Goal: Information Seeking & Learning: Compare options

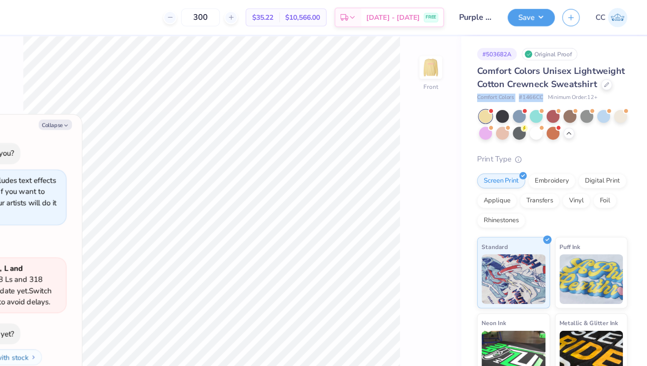
scroll to position [532, 0]
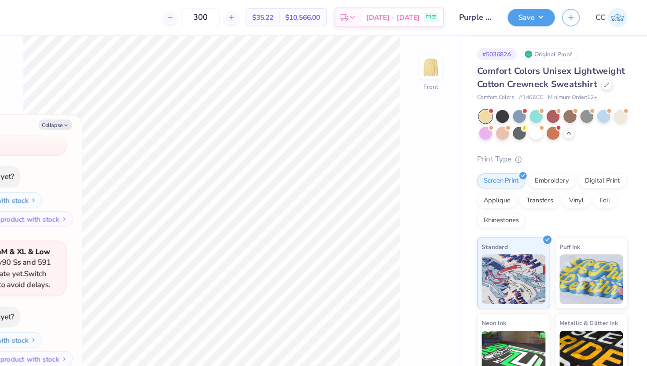
click at [586, 127] on div "Comfort Colors Unisex Lightweight Cotton Crewneck Sweatshirt Comfort Colors # 1…" at bounding box center [562, 233] width 133 height 352
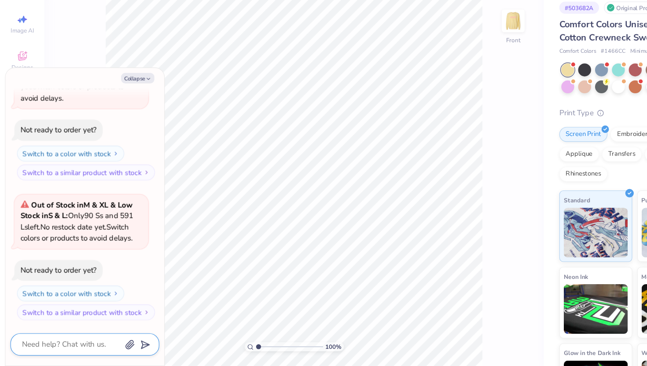
click at [70, 350] on textarea at bounding box center [62, 347] width 89 height 12
type textarea "x"
type textarea "wh"
type textarea "x"
type textarea "wha"
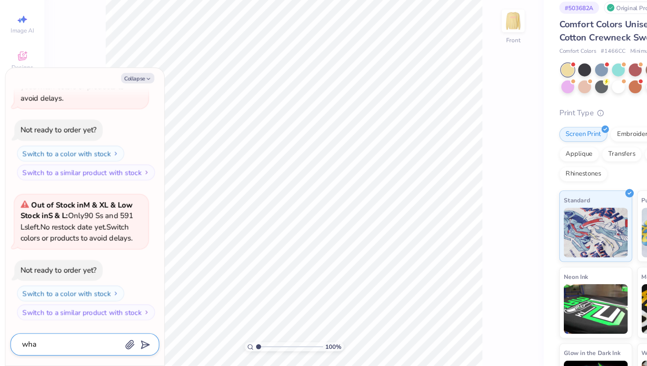
type textarea "x"
type textarea "what"
type textarea "x"
type textarea "what"
type textarea "x"
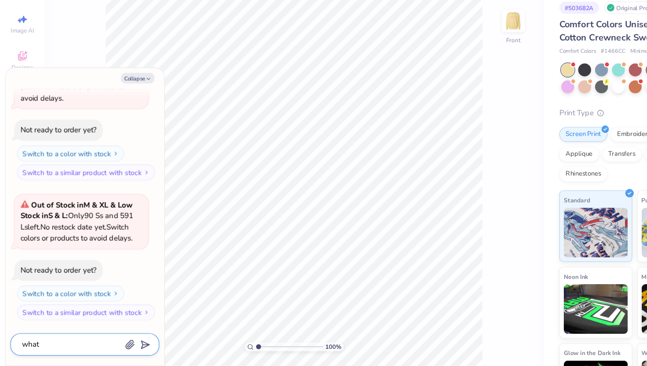
type textarea "what s"
type textarea "x"
type textarea "what si"
type textarea "x"
type textarea "what si"
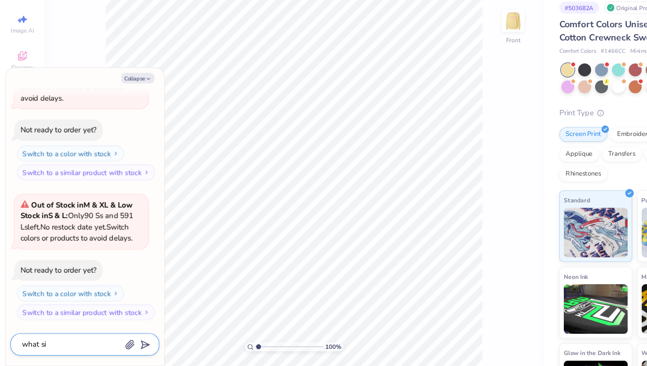
type textarea "x"
type textarea "what si t"
type textarea "x"
type textarea "what si th"
type textarea "x"
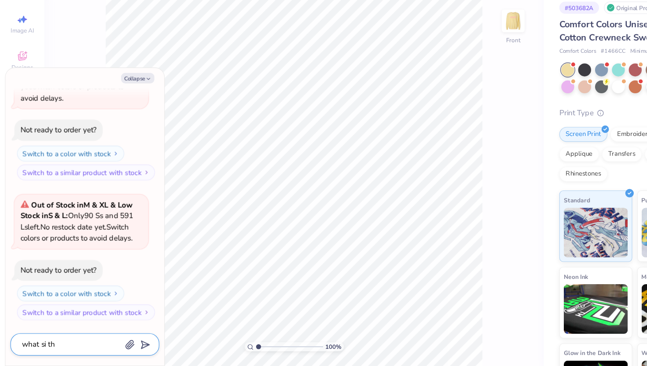
type textarea "what si thi"
type textarea "x"
type textarea "what si this"
type textarea "x"
type textarea "what si this"
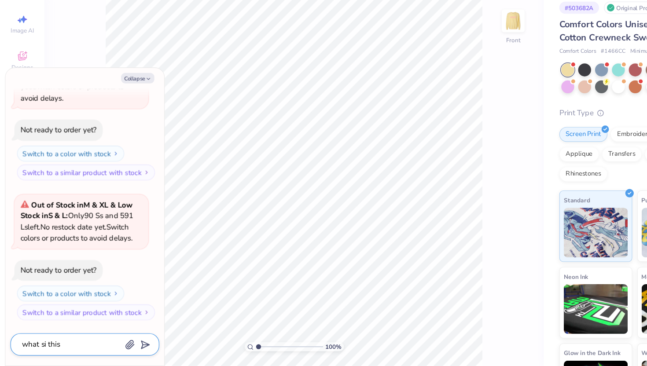
type textarea "x"
type textarea "what si this p"
type textarea "x"
type textarea "what si this pr"
type textarea "x"
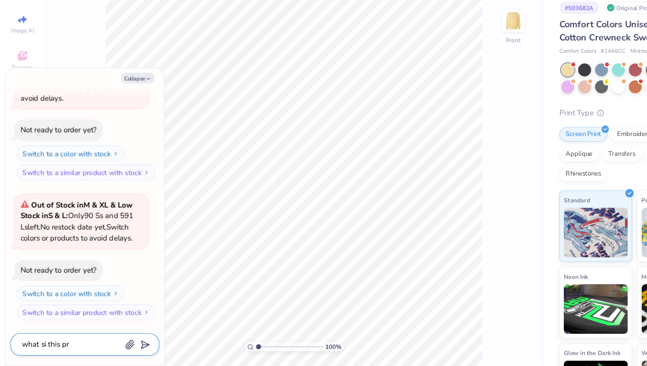
type textarea "what si this pro"
type textarea "x"
type textarea "what si this prod"
type textarea "x"
type textarea "what si this produ"
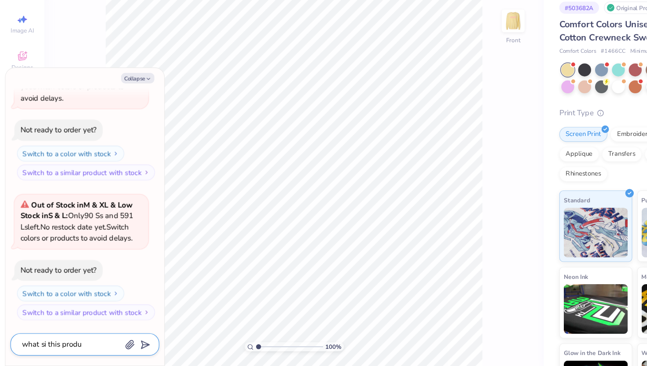
type textarea "x"
type textarea "what si this produc"
type textarea "x"
type textarea "what si this product"
type textarea "x"
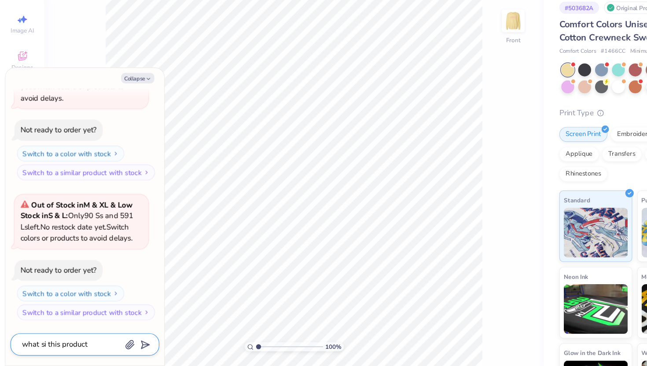
type textarea "what si this product a"
type textarea "x"
type textarea "what si this product"
type textarea "x"
type textarea "what si this product m"
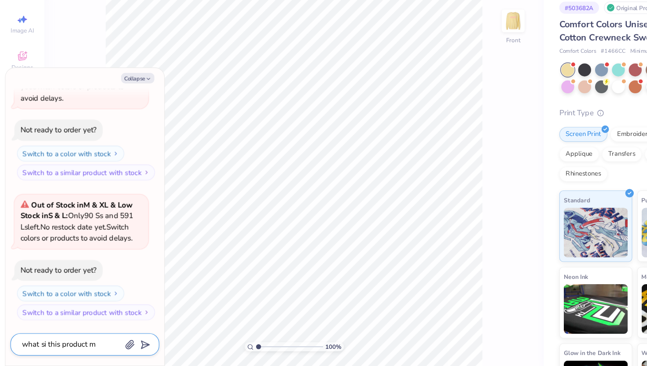
type textarea "x"
type textarea "what si this product ma"
type textarea "x"
type textarea "what si this product mad"
type textarea "x"
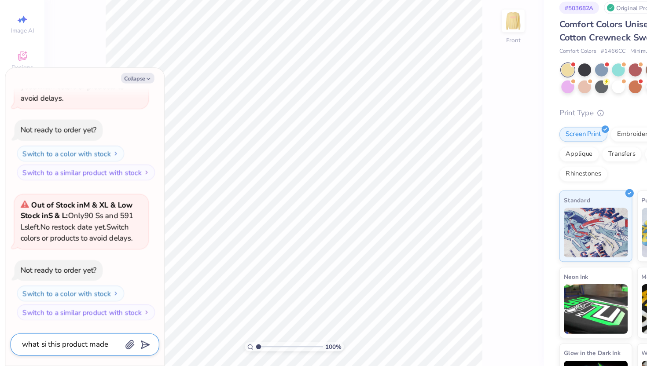
type textarea "what si this product made"
type textarea "x"
type textarea "what si this product made o"
type textarea "x"
type textarea "what si this product made ou"
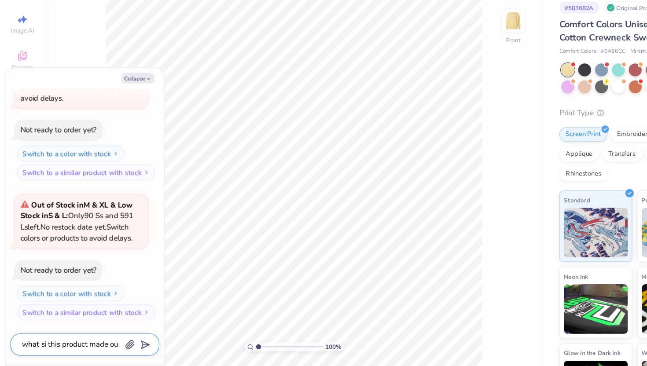
type textarea "x"
type textarea "what si this product made out"
type textarea "x"
type textarea "what si this product made out"
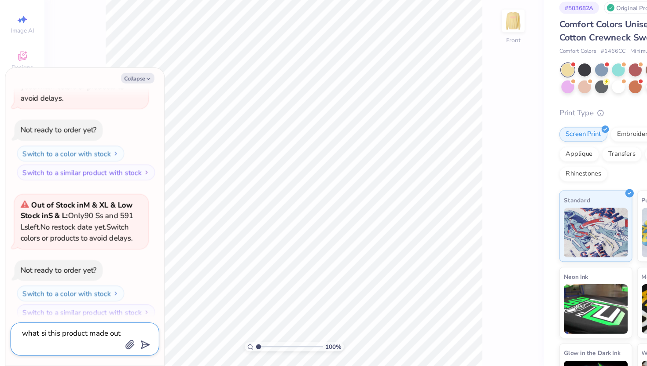
type textarea "x"
type textarea "what si this product made out o"
type textarea "x"
type textarea "what si this product made out of"
type textarea "x"
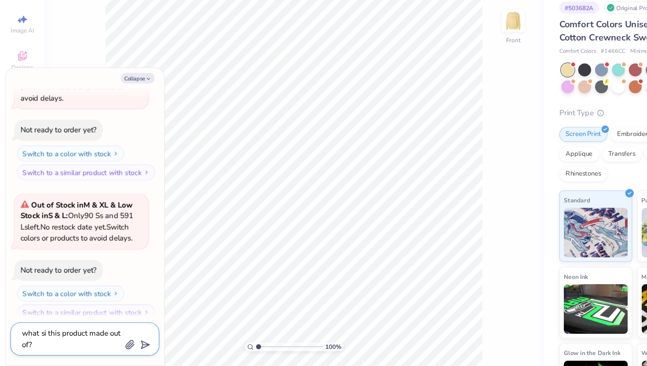
type textarea "what si this product made out of?"
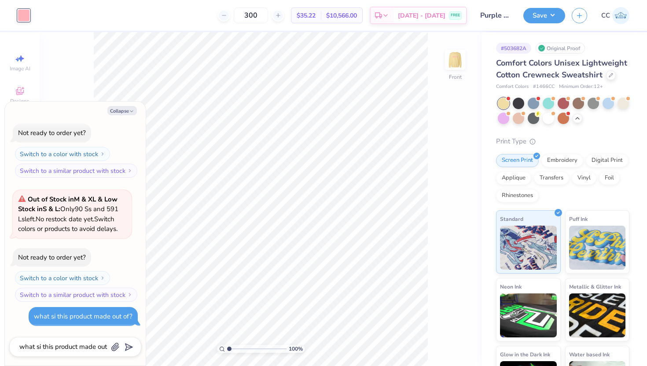
type textarea "x"
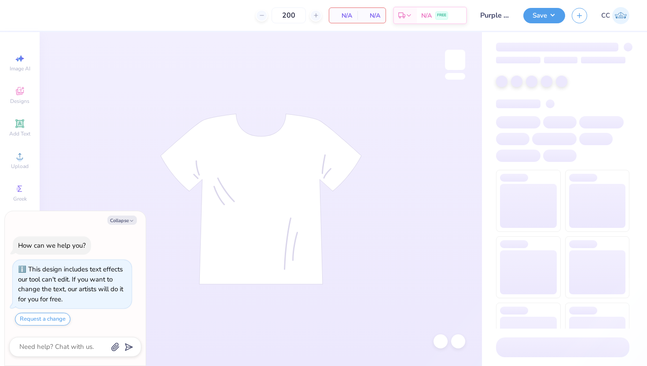
type textarea "x"
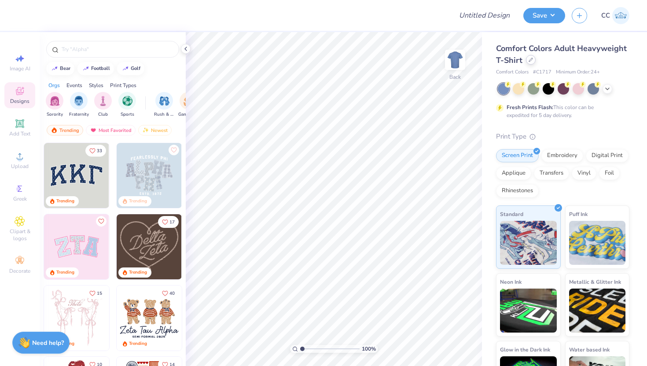
click at [532, 62] on icon at bounding box center [531, 60] width 4 height 4
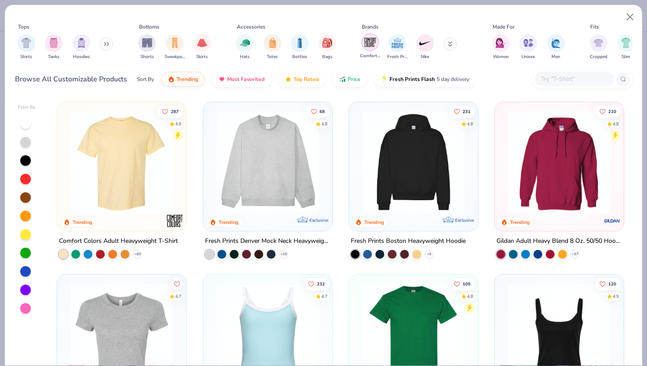
click at [371, 44] on img "filter for Comfort Colors" at bounding box center [370, 42] width 13 height 13
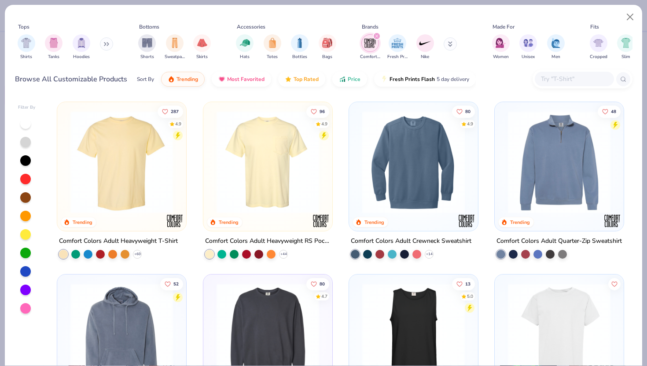
click at [395, 198] on div at bounding box center [302, 162] width 335 height 103
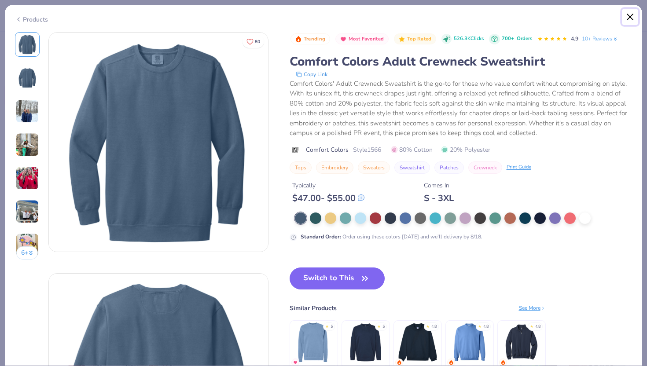
click at [633, 18] on button "Close" at bounding box center [630, 17] width 17 height 17
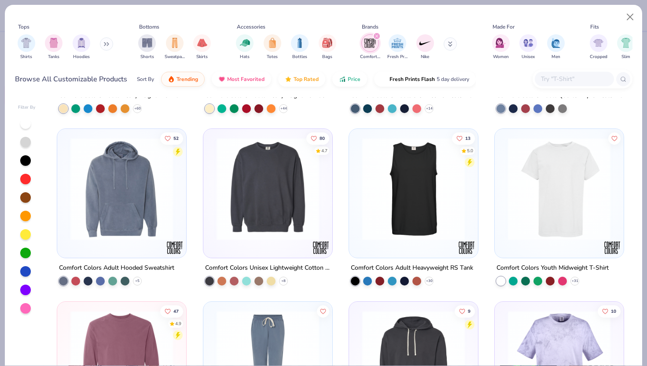
scroll to position [144, 0]
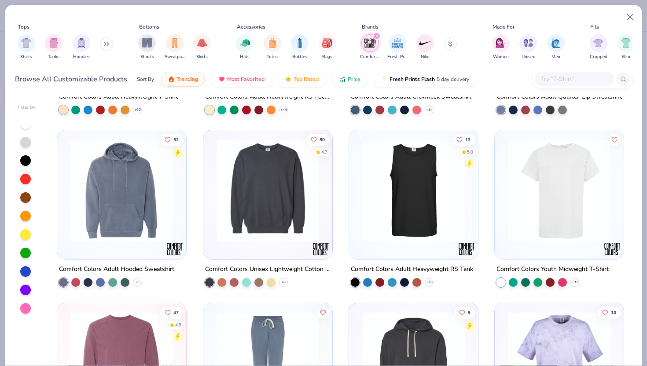
click at [242, 212] on img at bounding box center [267, 190] width 111 height 103
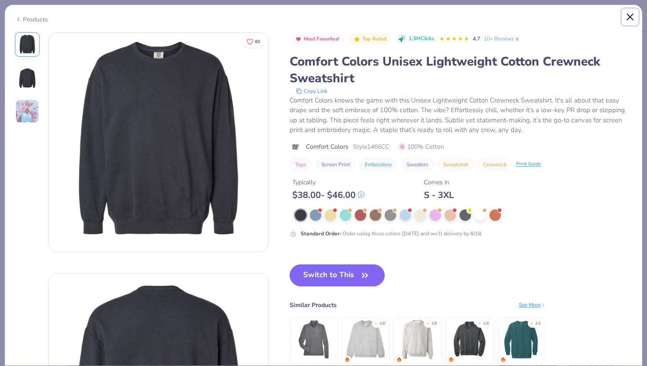
click at [632, 17] on button "Close" at bounding box center [630, 17] width 17 height 17
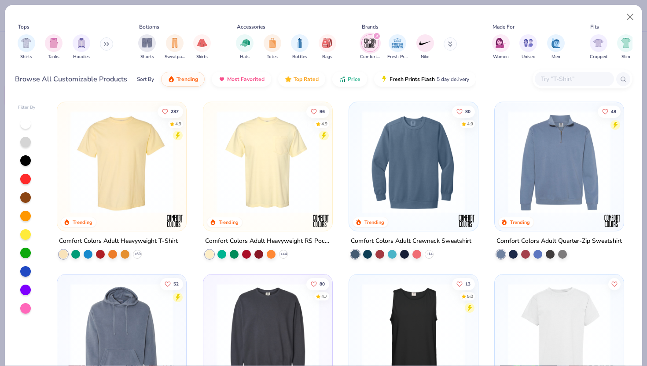
click at [412, 182] on img at bounding box center [413, 162] width 111 height 103
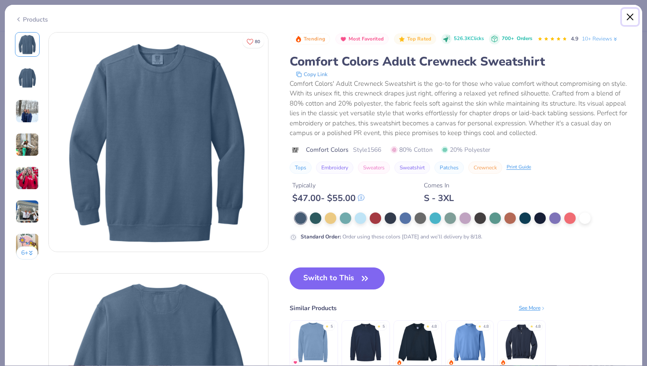
click at [636, 18] on button "Close" at bounding box center [630, 17] width 17 height 17
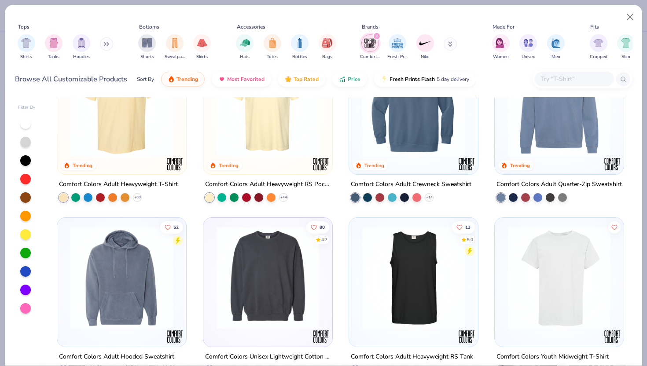
scroll to position [58, 0]
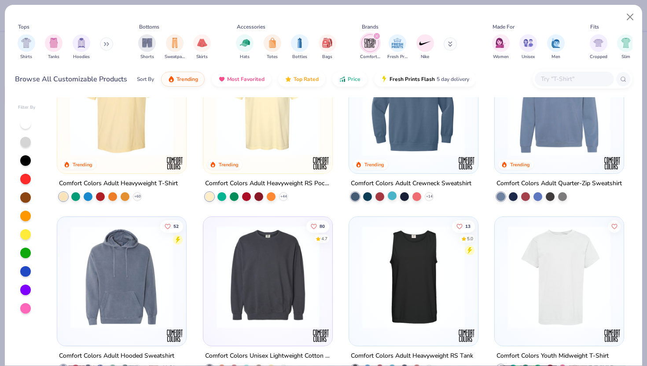
click at [395, 196] on div at bounding box center [392, 196] width 9 height 9
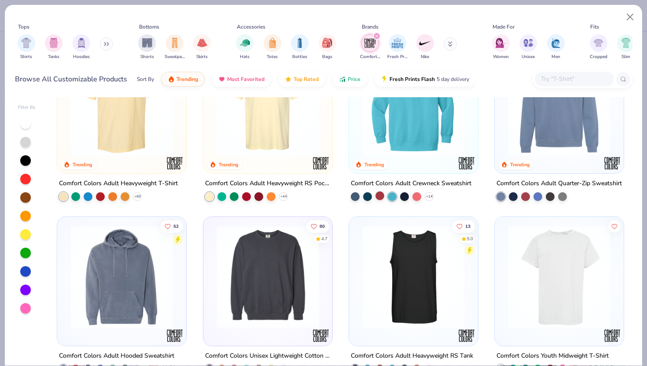
click at [380, 194] on div at bounding box center [380, 196] width 9 height 9
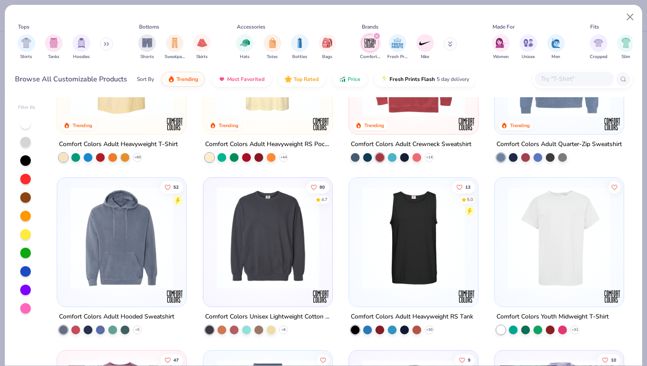
scroll to position [0, 0]
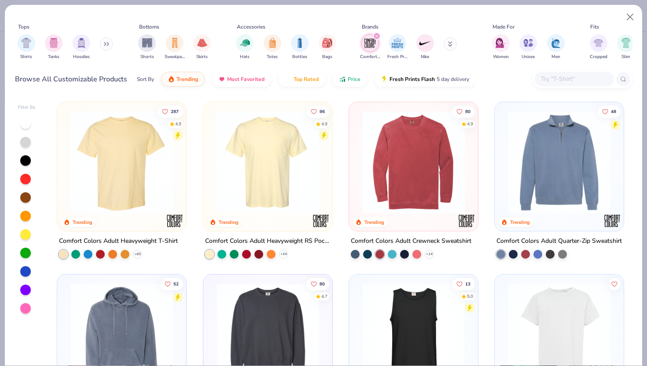
click at [377, 34] on icon "filter for Comfort Colors" at bounding box center [377, 36] width 4 height 4
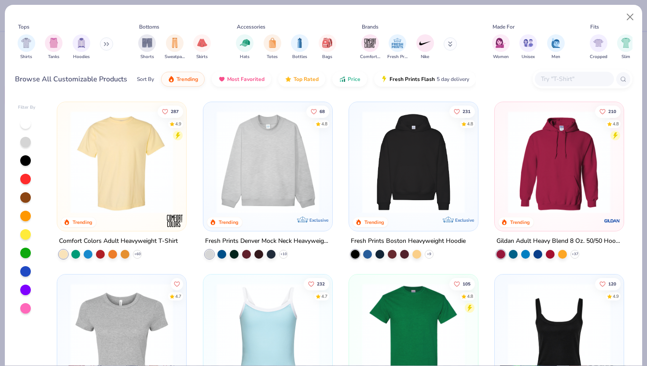
click at [450, 44] on icon at bounding box center [450, 42] width 3 height 1
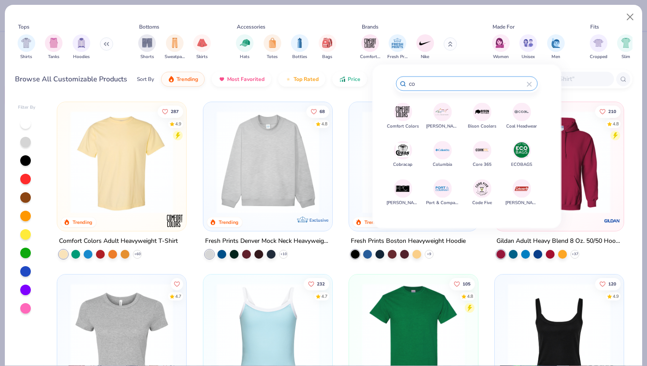
type input "c"
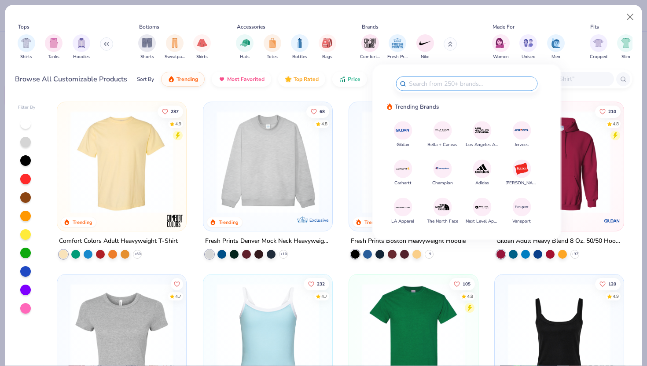
click at [110, 43] on button at bounding box center [106, 43] width 13 height 13
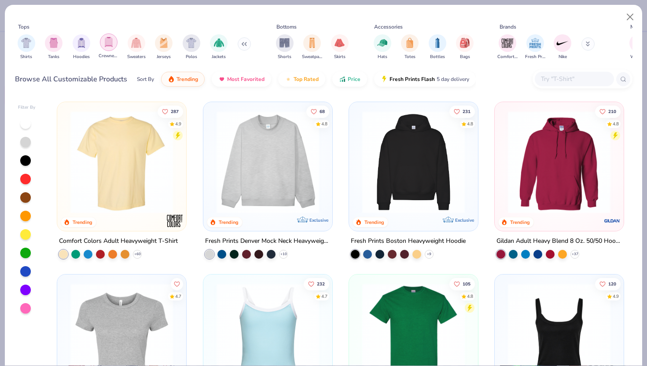
click at [110, 43] on img "filter for Crewnecks" at bounding box center [109, 42] width 10 height 10
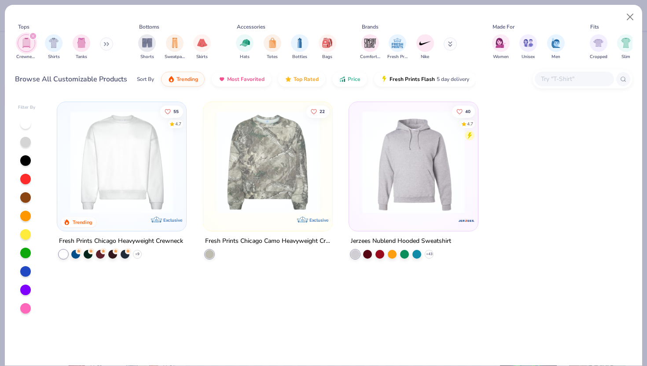
click at [31, 34] on div "filter for Crewnecks" at bounding box center [33, 36] width 8 height 8
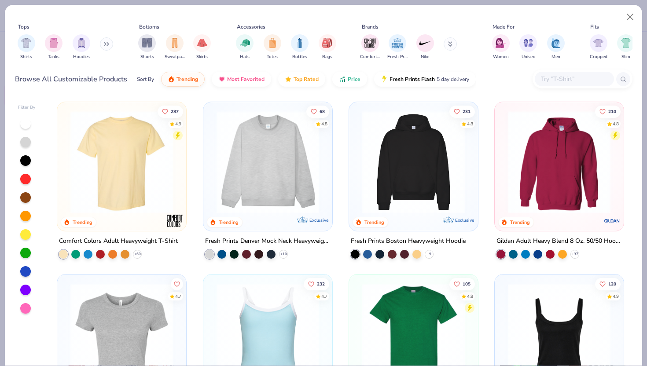
click at [106, 45] on icon at bounding box center [104, 44] width 1 height 3
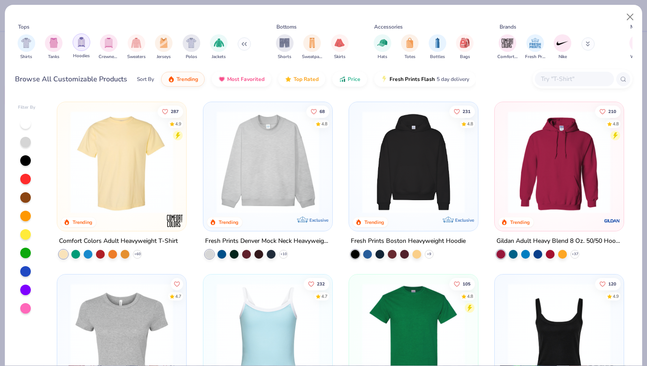
click at [86, 48] on div "filter for Hoodies" at bounding box center [82, 42] width 18 height 18
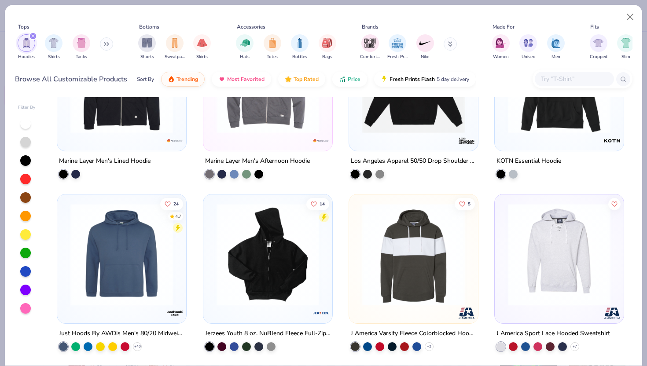
scroll to position [3368, 0]
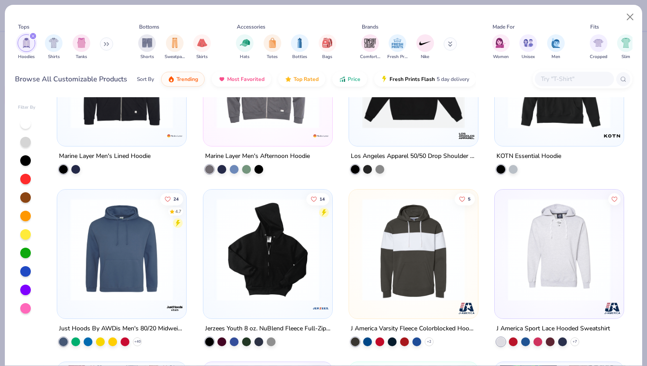
click at [555, 82] on input "text" at bounding box center [574, 79] width 68 height 10
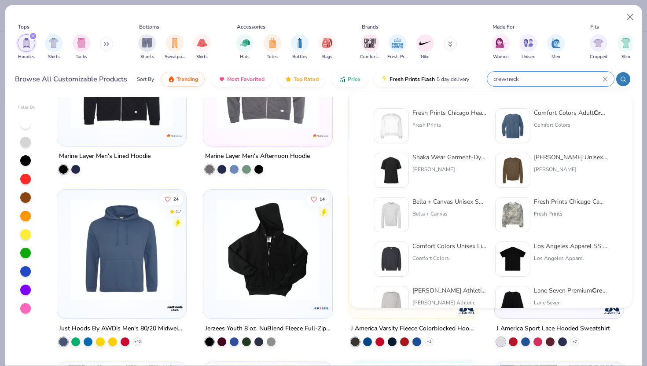
type input "crewneck"
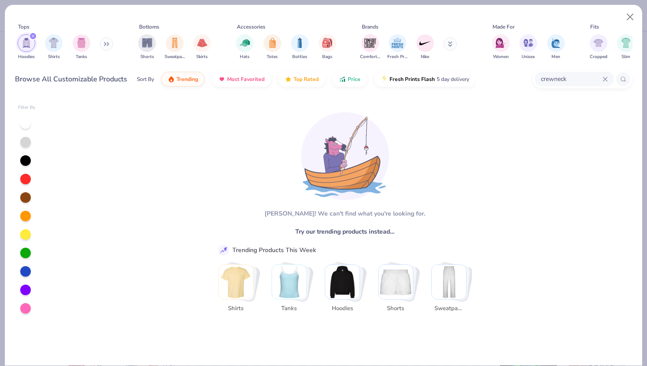
click at [577, 74] on input "crewneck" at bounding box center [571, 79] width 63 height 10
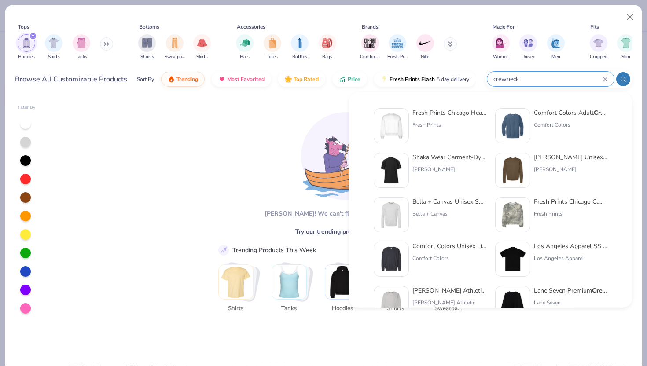
click at [528, 77] on input "crewneck" at bounding box center [548, 79] width 110 height 10
click at [441, 114] on div "Fresh Prints Chicago Heavyweight Crewneck" at bounding box center [450, 112] width 74 height 9
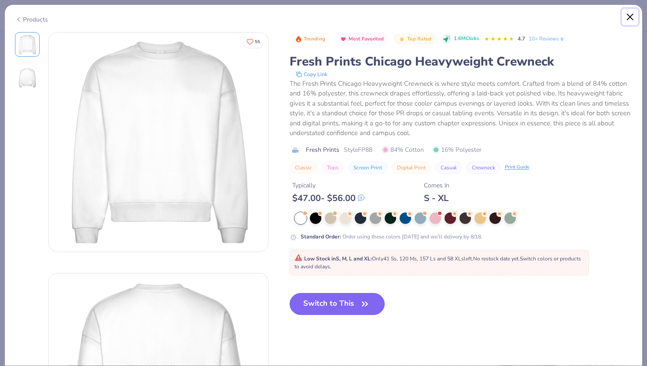
click at [632, 16] on button "Close" at bounding box center [630, 17] width 17 height 17
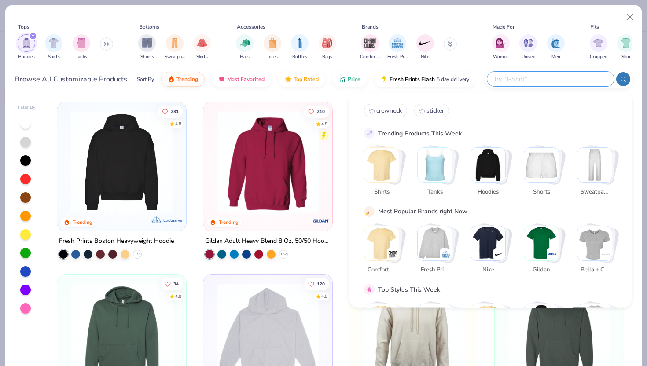
click at [576, 81] on input "text" at bounding box center [550, 79] width 115 height 10
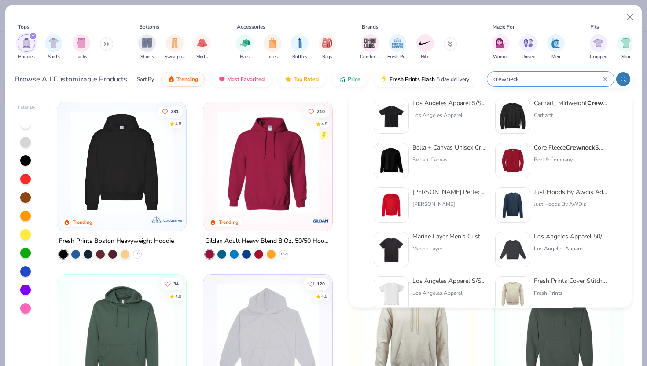
scroll to position [362, 0]
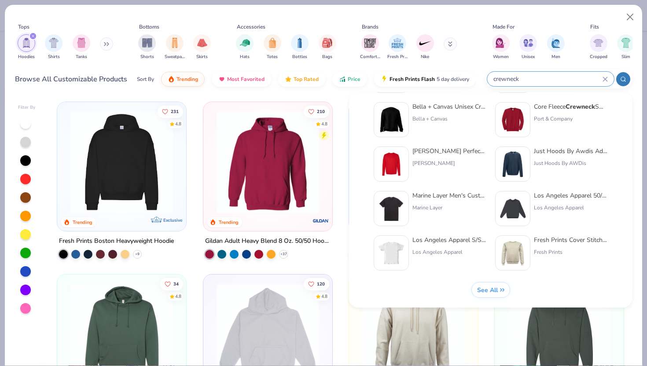
type input "crewneck"
click at [492, 290] on span "See All" at bounding box center [487, 290] width 21 height 8
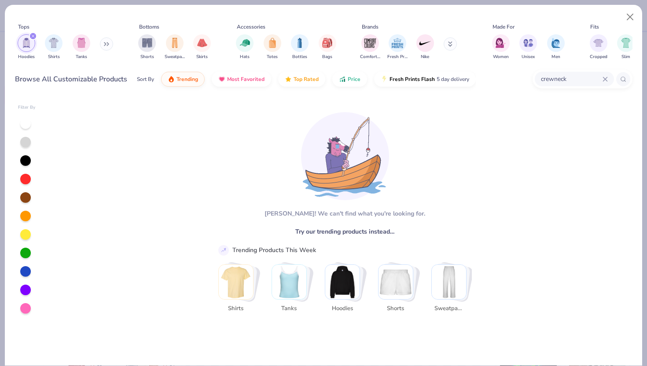
click at [606, 80] on icon at bounding box center [605, 79] width 4 height 4
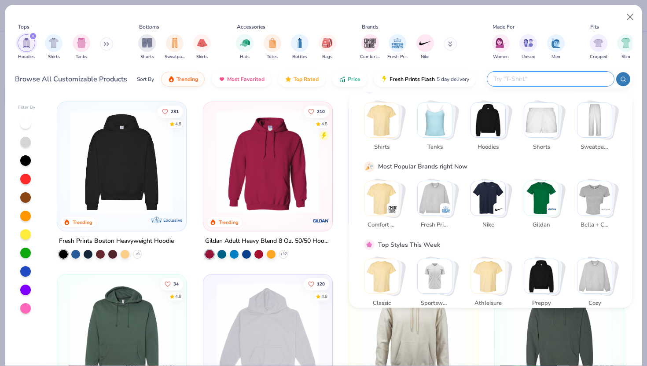
scroll to position [55, 0]
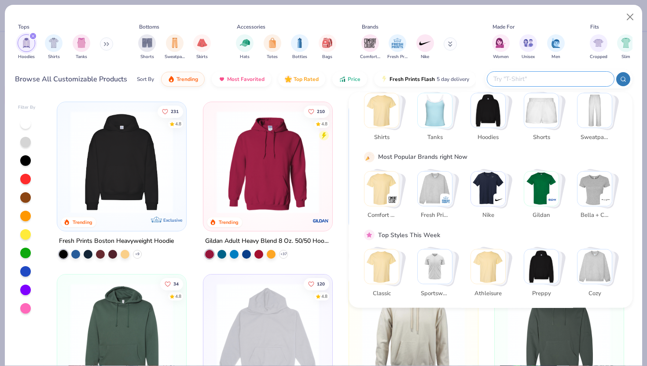
click at [598, 259] on img "Stack Card Button Cozy" at bounding box center [595, 267] width 34 height 34
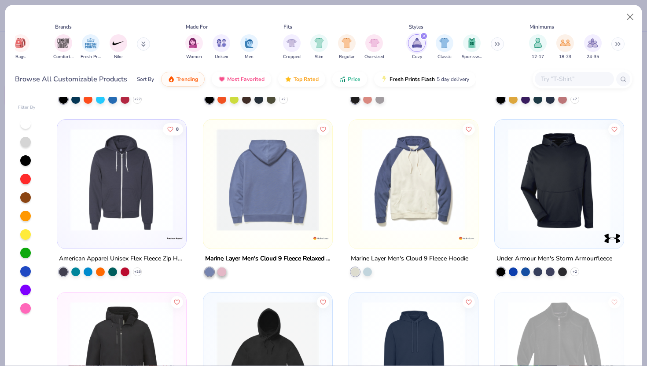
scroll to position [0, 307]
click at [421, 36] on div "filter for Cozy" at bounding box center [424, 36] width 8 height 8
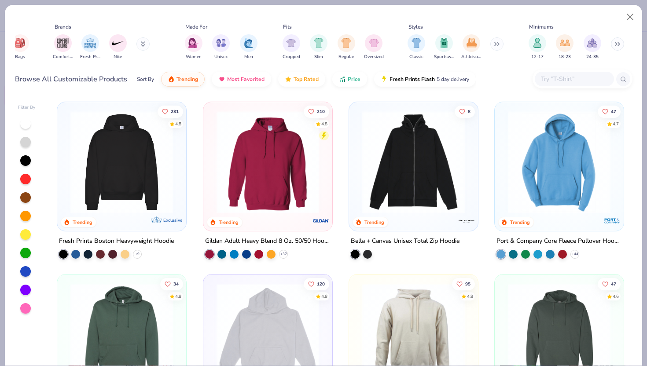
click at [495, 48] on button at bounding box center [497, 43] width 13 height 13
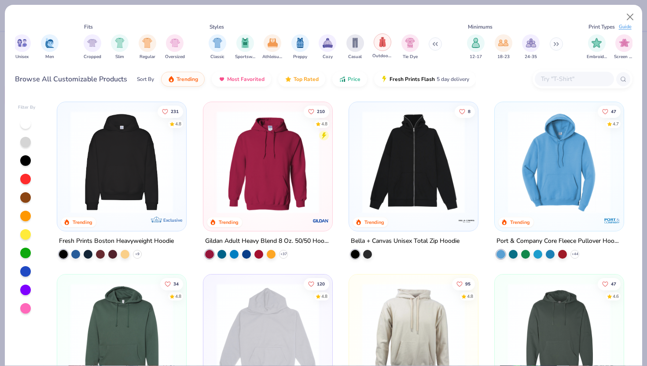
scroll to position [0, 510]
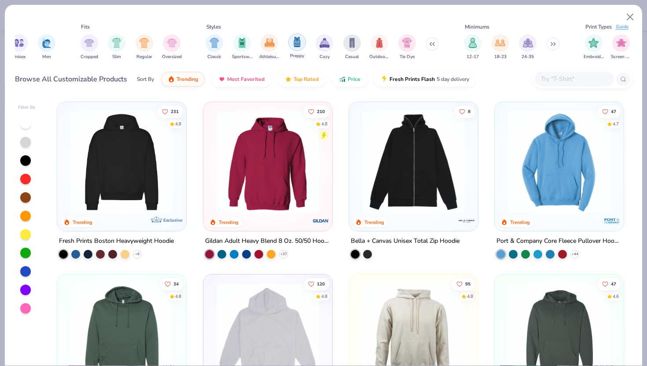
click at [303, 46] on div "filter for Preppy" at bounding box center [297, 42] width 18 height 18
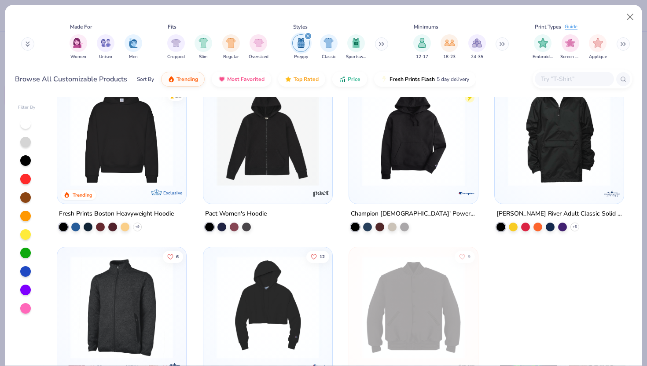
scroll to position [28, 0]
click at [98, 145] on img at bounding box center [121, 134] width 111 height 103
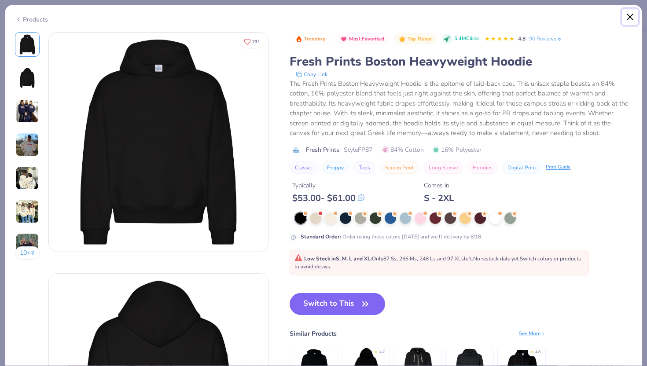
click at [632, 15] on button "Close" at bounding box center [630, 17] width 17 height 17
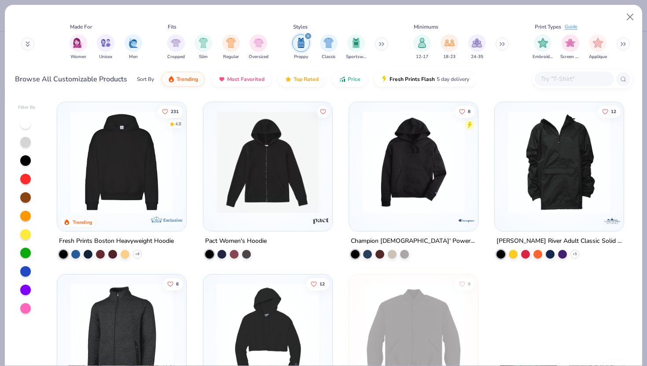
click at [308, 36] on icon "filter for Preppy" at bounding box center [308, 36] width 3 height 3
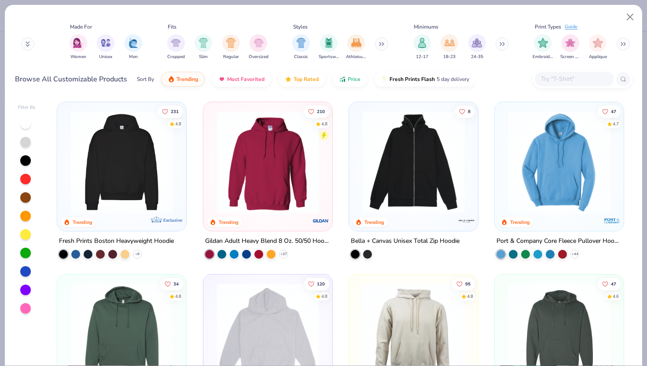
click at [377, 44] on button at bounding box center [381, 43] width 13 height 13
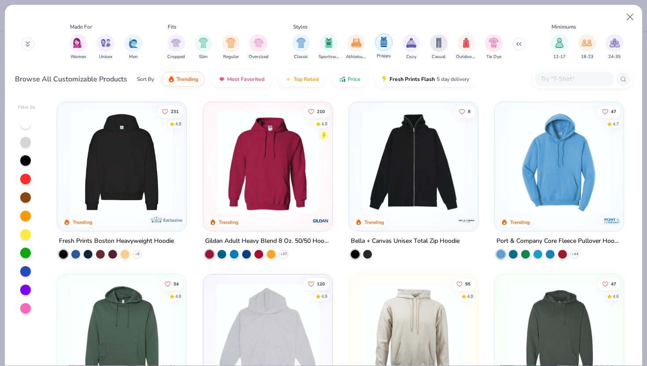
click at [385, 44] on img "filter for Preppy" at bounding box center [384, 42] width 10 height 10
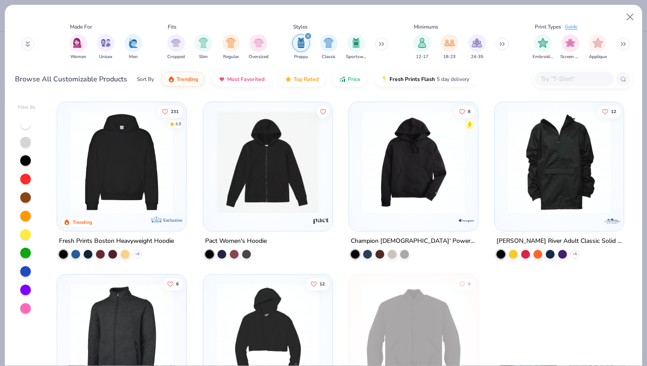
click at [309, 35] on icon "filter for Preppy" at bounding box center [309, 36] width 4 height 4
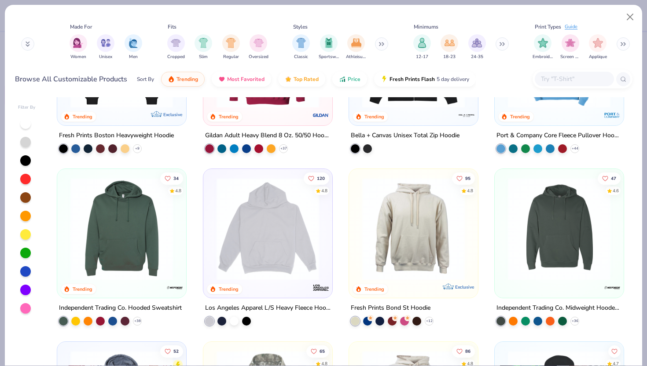
scroll to position [112, 0]
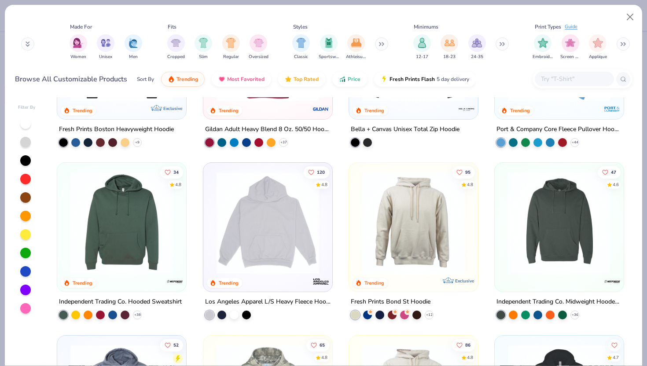
click at [529, 184] on img at bounding box center [559, 223] width 111 height 103
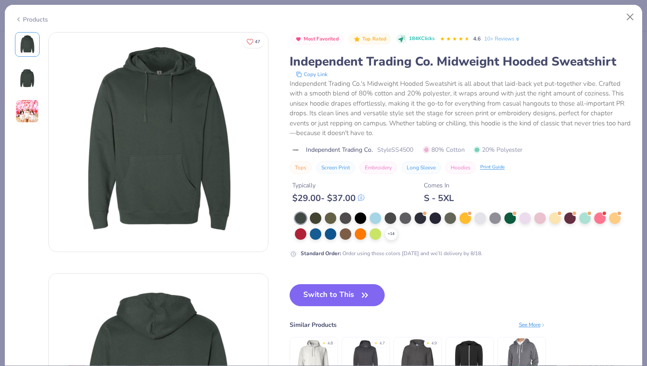
click at [31, 74] on img at bounding box center [27, 77] width 21 height 21
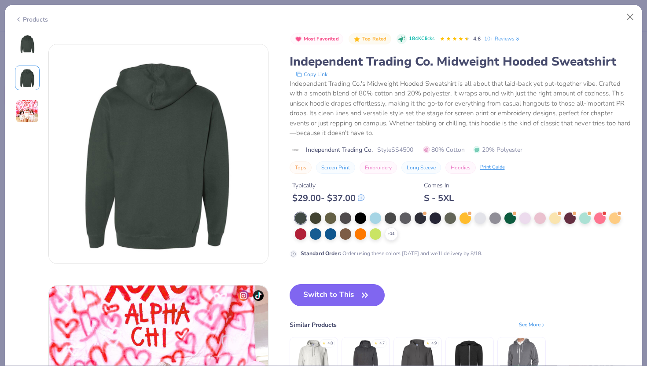
scroll to position [241, 0]
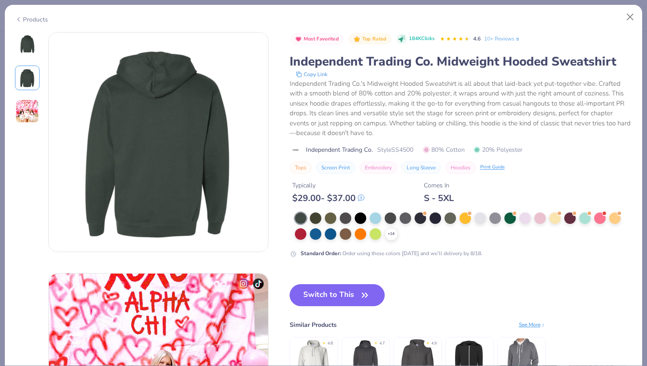
click at [28, 110] on img at bounding box center [27, 112] width 24 height 24
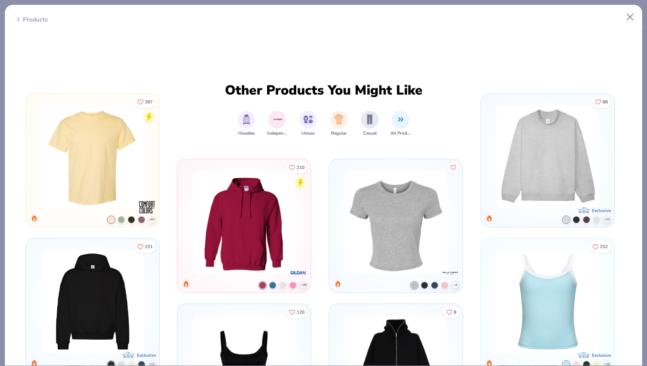
scroll to position [715, 0]
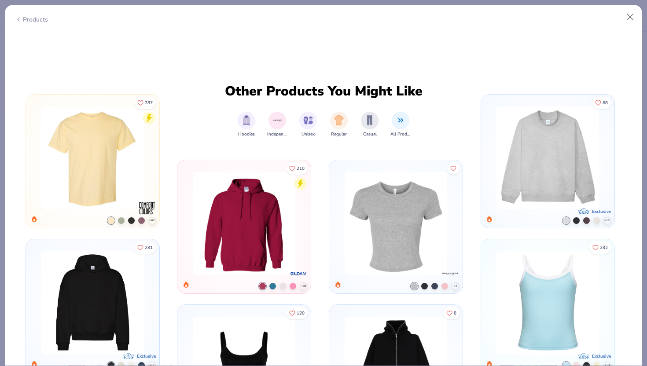
click at [237, 225] on img at bounding box center [244, 223] width 110 height 103
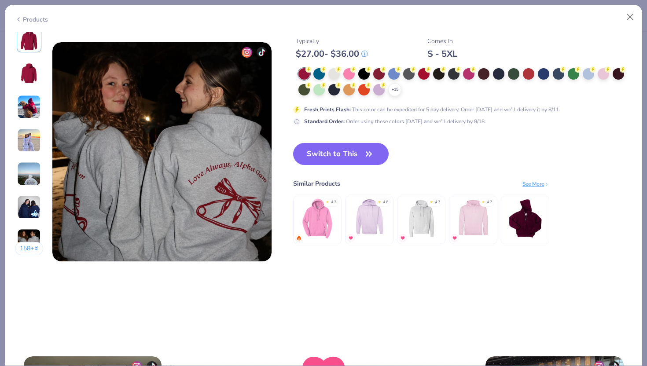
scroll to position [1431, 0]
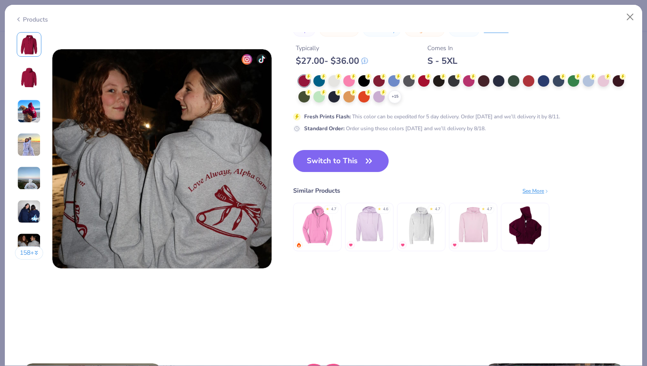
click at [475, 223] on img at bounding box center [474, 225] width 42 height 42
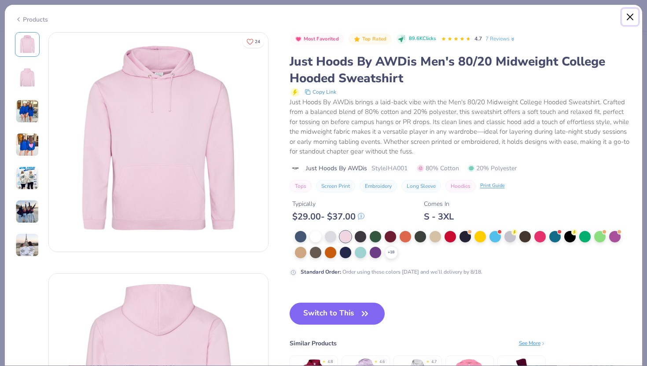
click at [633, 15] on button "Close" at bounding box center [630, 17] width 17 height 17
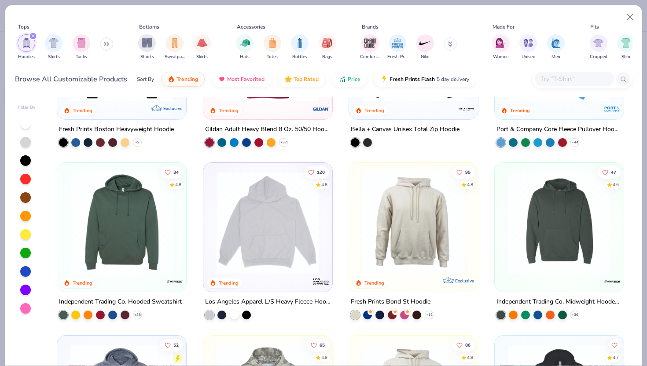
click at [449, 43] on button at bounding box center [450, 43] width 13 height 13
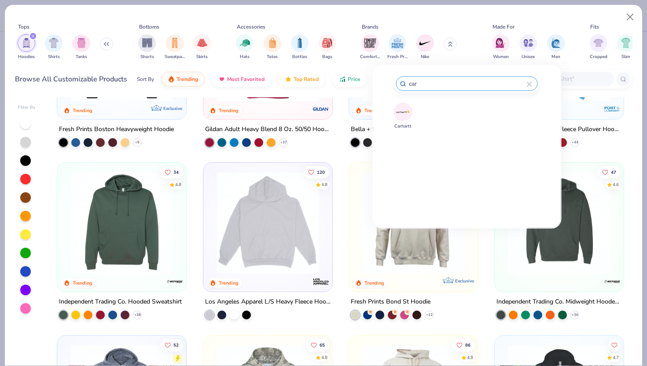
type input "car"
click at [399, 115] on img at bounding box center [403, 111] width 15 height 15
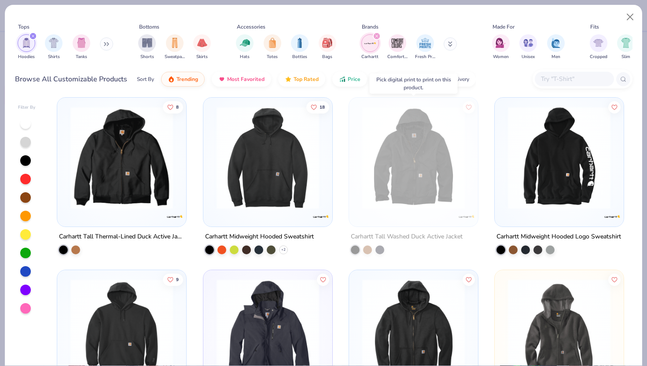
scroll to position [3, 0]
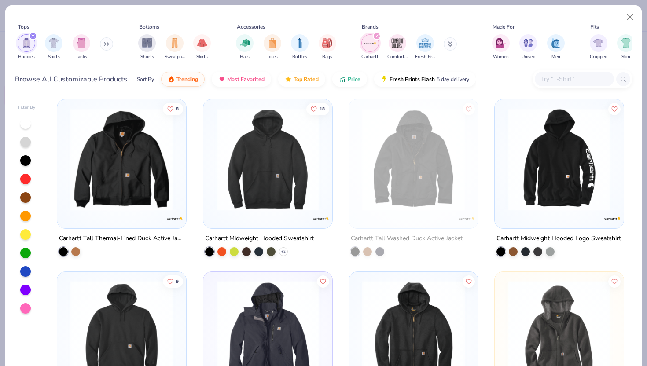
click at [249, 169] on img at bounding box center [267, 159] width 111 height 103
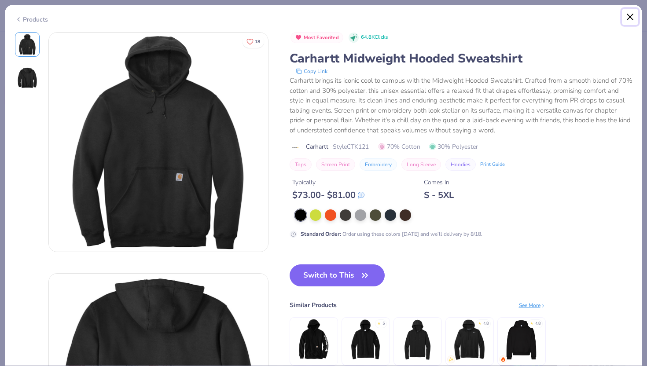
click at [630, 14] on button "Close" at bounding box center [630, 17] width 17 height 17
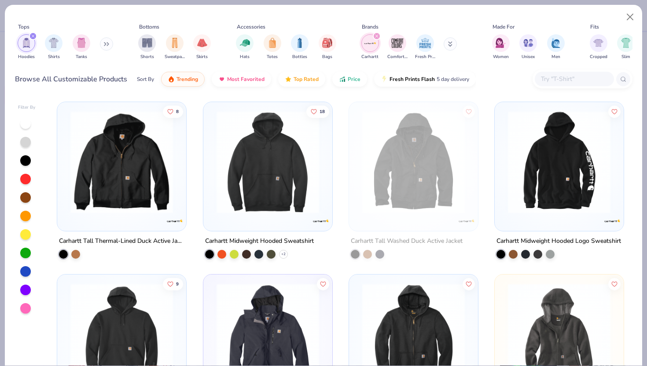
click at [121, 184] on img at bounding box center [121, 162] width 111 height 103
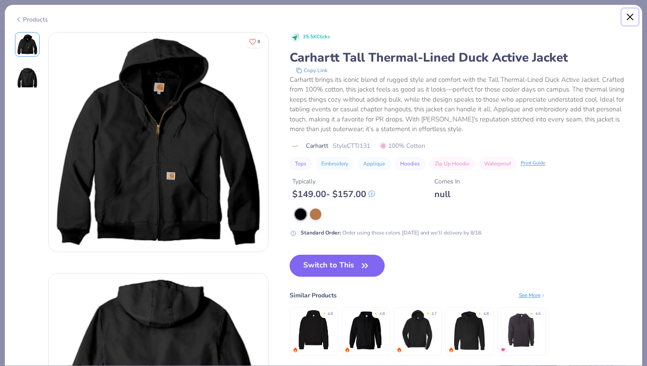
click at [631, 19] on button "Close" at bounding box center [630, 17] width 17 height 17
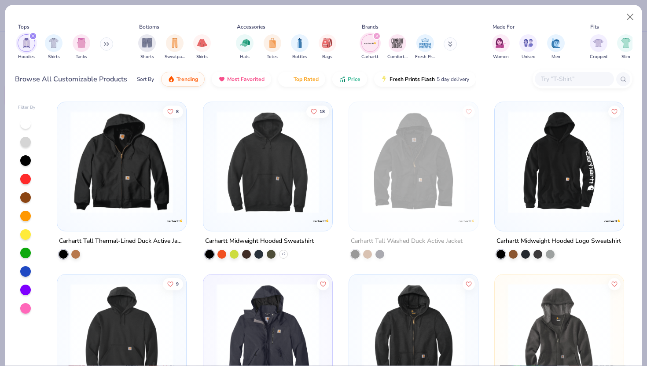
click at [292, 186] on img at bounding box center [267, 162] width 111 height 103
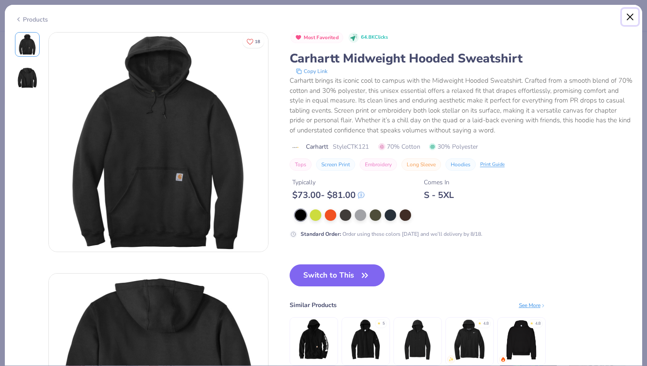
click at [627, 11] on button "Close" at bounding box center [630, 17] width 17 height 17
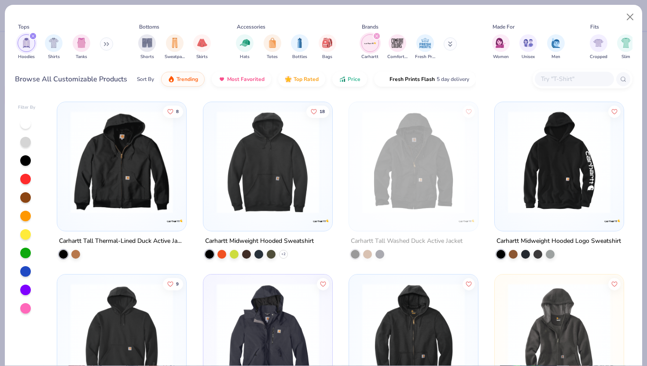
click at [275, 183] on img at bounding box center [267, 162] width 111 height 103
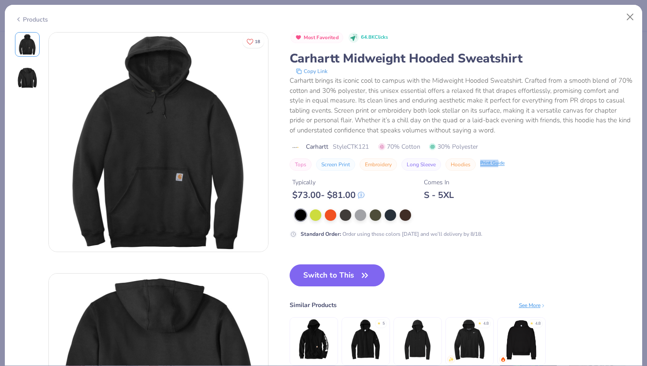
click at [499, 160] on div "Print Guide" at bounding box center [493, 163] width 25 height 7
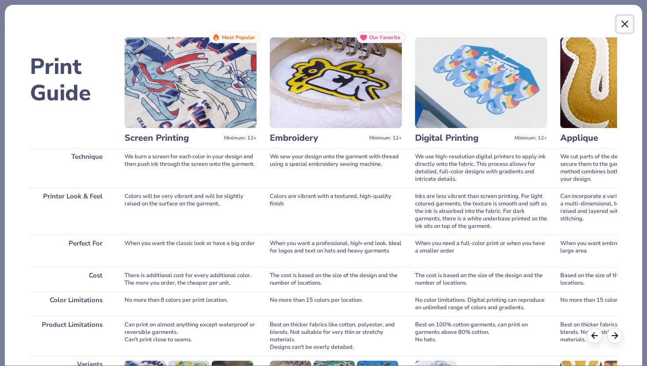
click at [624, 22] on button "Close" at bounding box center [625, 24] width 17 height 17
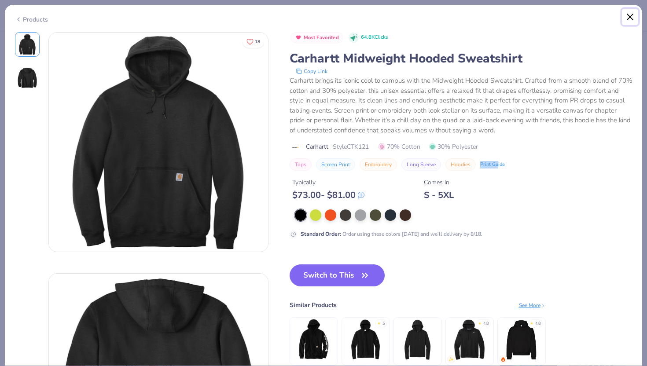
click at [629, 15] on button "Close" at bounding box center [630, 17] width 17 height 17
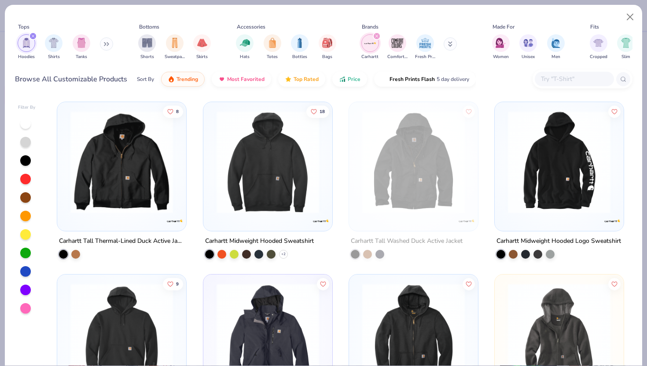
click at [574, 191] on img at bounding box center [559, 162] width 111 height 103
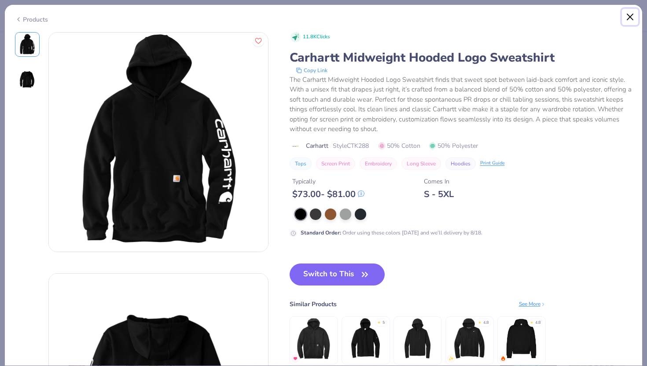
click at [636, 18] on button "Close" at bounding box center [630, 17] width 17 height 17
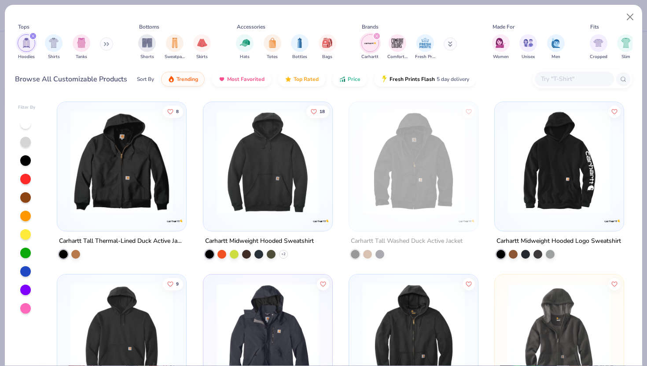
click at [34, 36] on div "filter for Hoodies" at bounding box center [33, 36] width 8 height 8
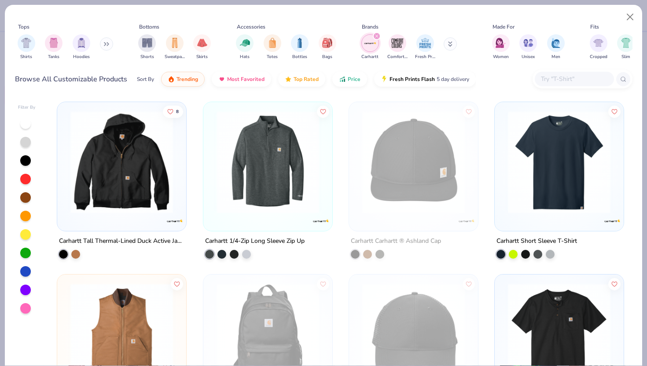
click at [374, 33] on div "filter for Carhartt" at bounding box center [377, 36] width 8 height 8
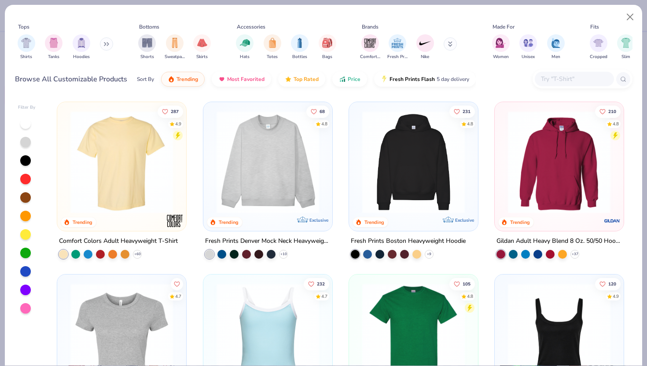
click at [447, 44] on button at bounding box center [450, 43] width 13 height 13
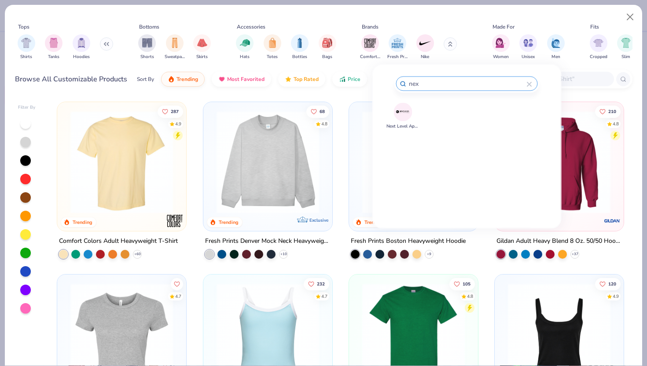
type input "nex"
click at [399, 113] on img at bounding box center [403, 111] width 15 height 15
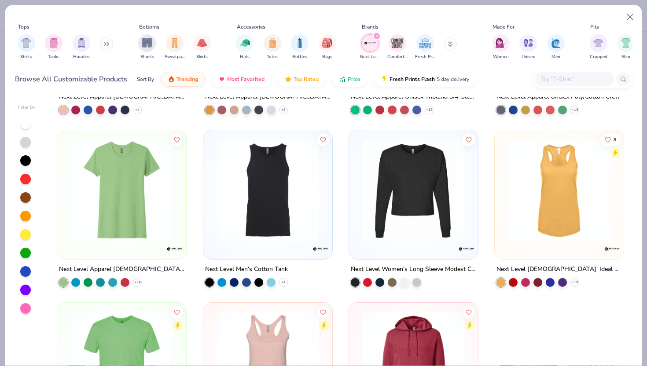
scroll to position [487, 0]
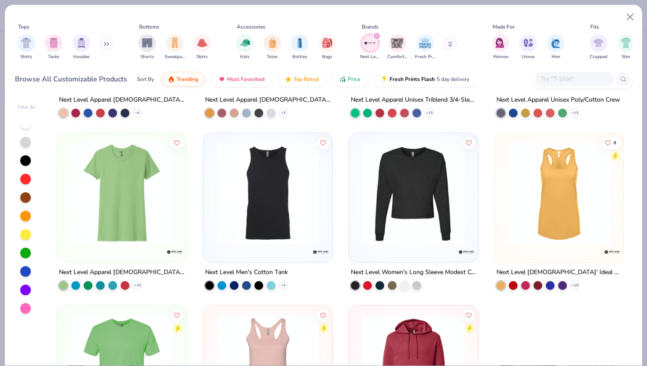
click at [142, 237] on img at bounding box center [121, 193] width 111 height 103
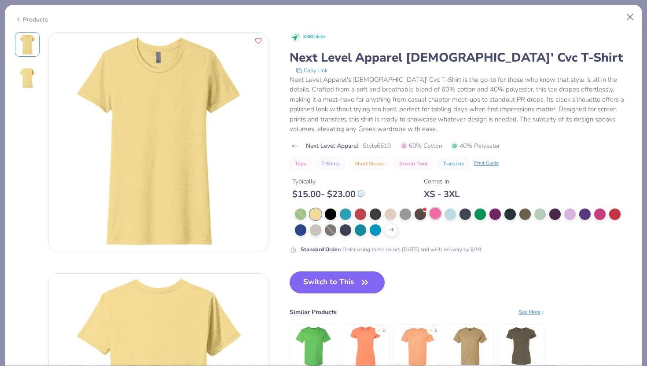
click at [431, 216] on div at bounding box center [435, 213] width 11 height 11
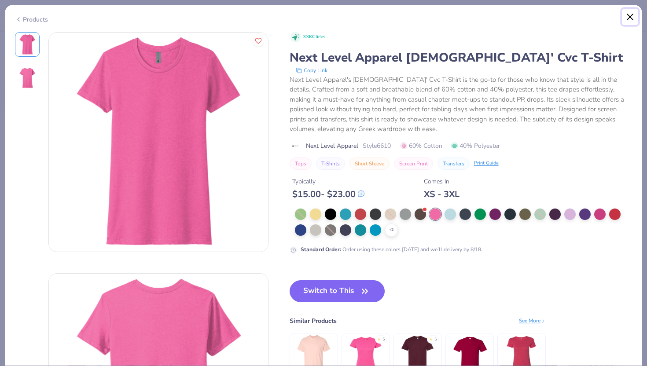
click at [628, 15] on button "Close" at bounding box center [630, 17] width 17 height 17
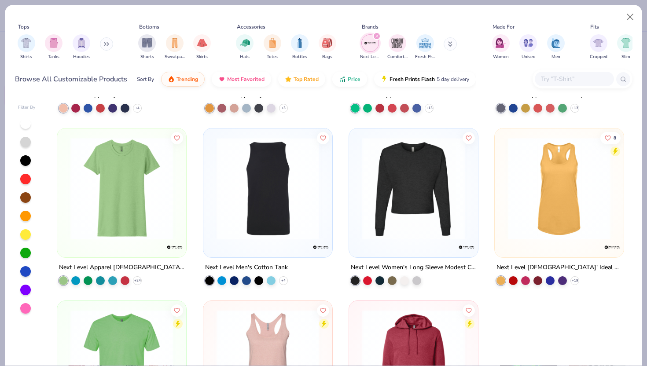
scroll to position [599, 0]
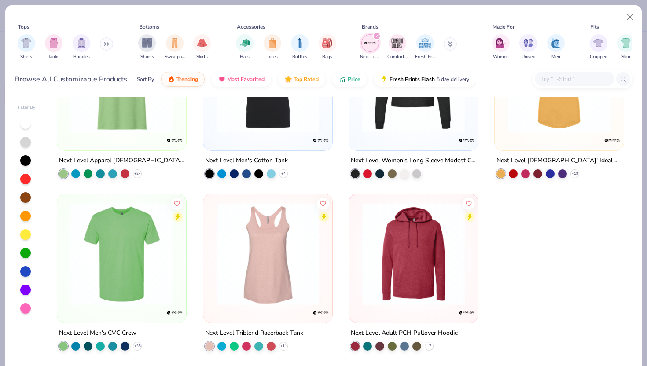
click at [143, 282] on img at bounding box center [121, 254] width 111 height 103
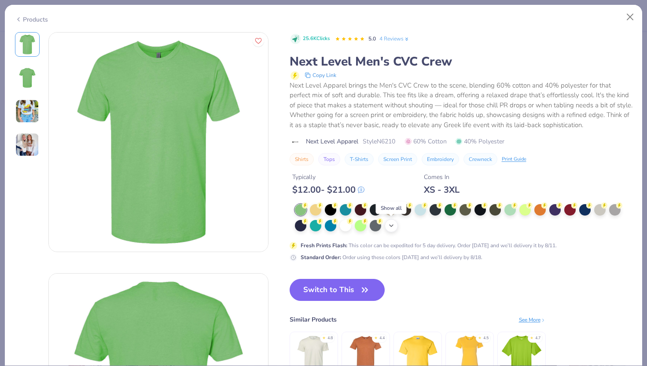
click at [390, 224] on icon at bounding box center [391, 225] width 7 height 7
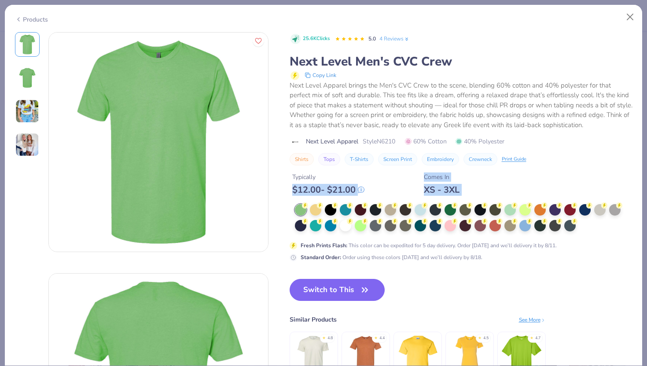
drag, startPoint x: 290, startPoint y: 190, endPoint x: 502, endPoint y: 212, distance: 213.0
click at [502, 212] on div "25.6K Clicks 5.0 4 Reviews Next Level Men's CVC Crew Copy Link Next Level Appar…" at bounding box center [461, 147] width 343 height 230
